Goal: Find specific page/section: Find specific page/section

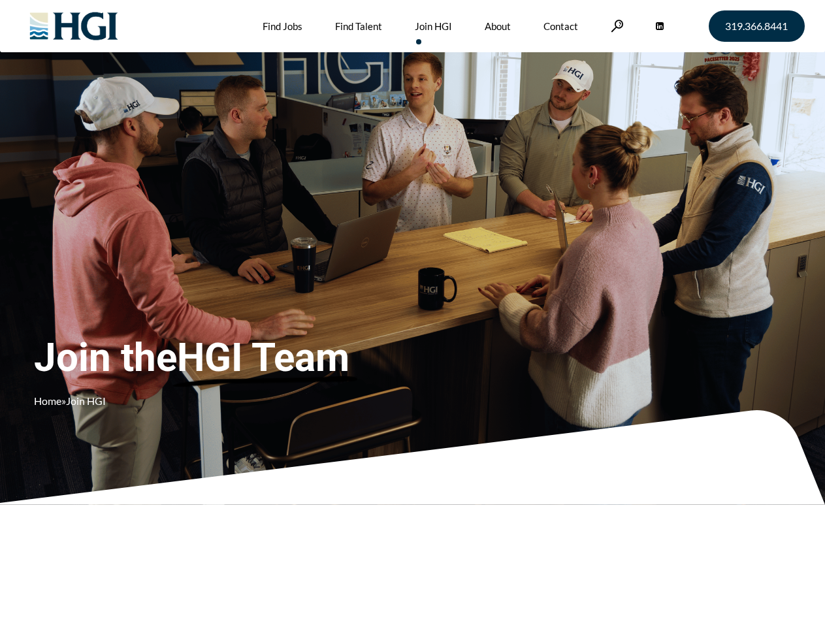
click at [412, 314] on div "Join the HGI Team Home » Join HGI" at bounding box center [244, 294] width 420 height 254
click at [615, 25] on link at bounding box center [617, 26] width 13 height 12
